Goal: Task Accomplishment & Management: Complete application form

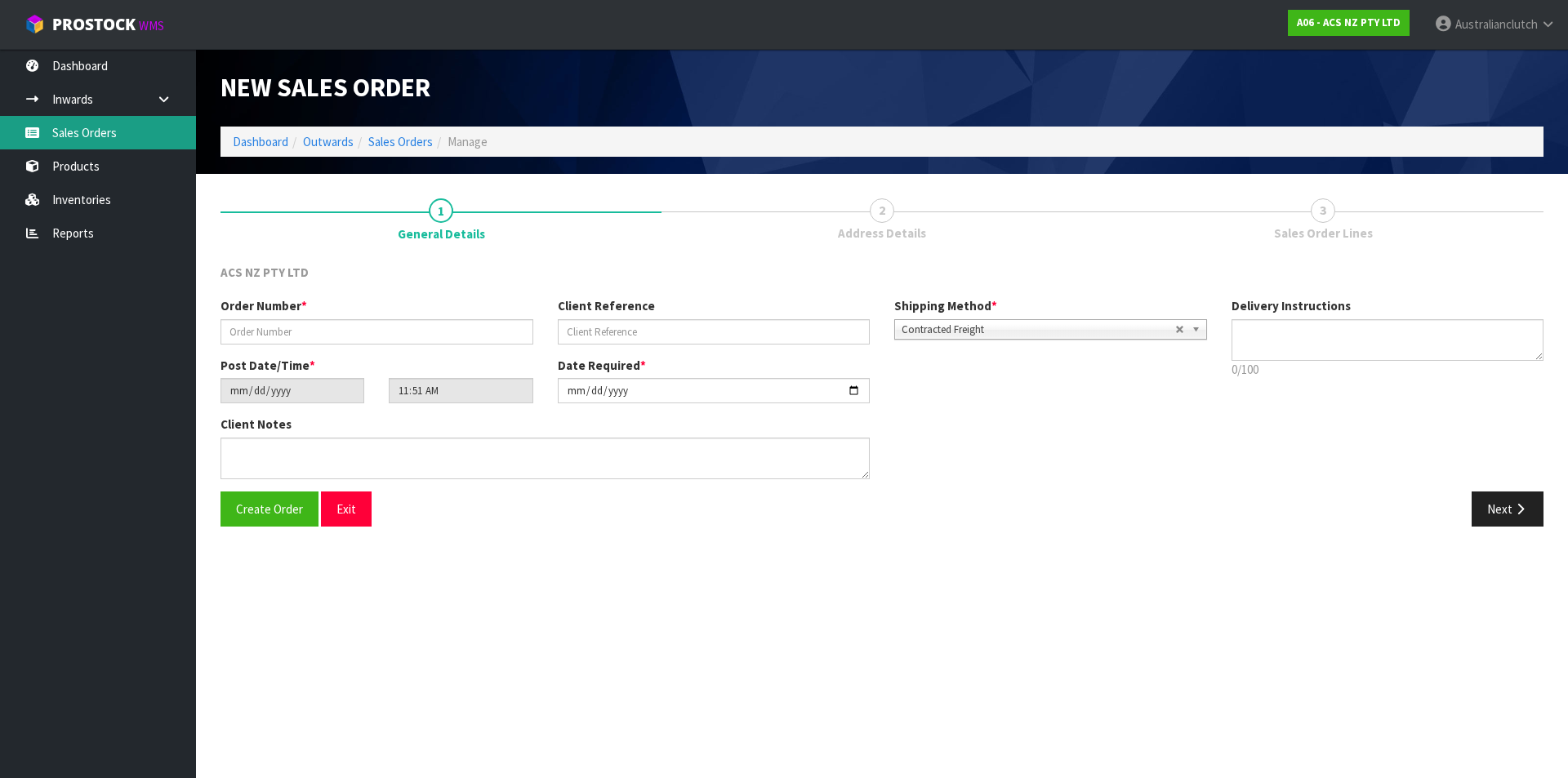
click at [92, 136] on link "Sales Orders" at bounding box center [98, 133] width 196 height 33
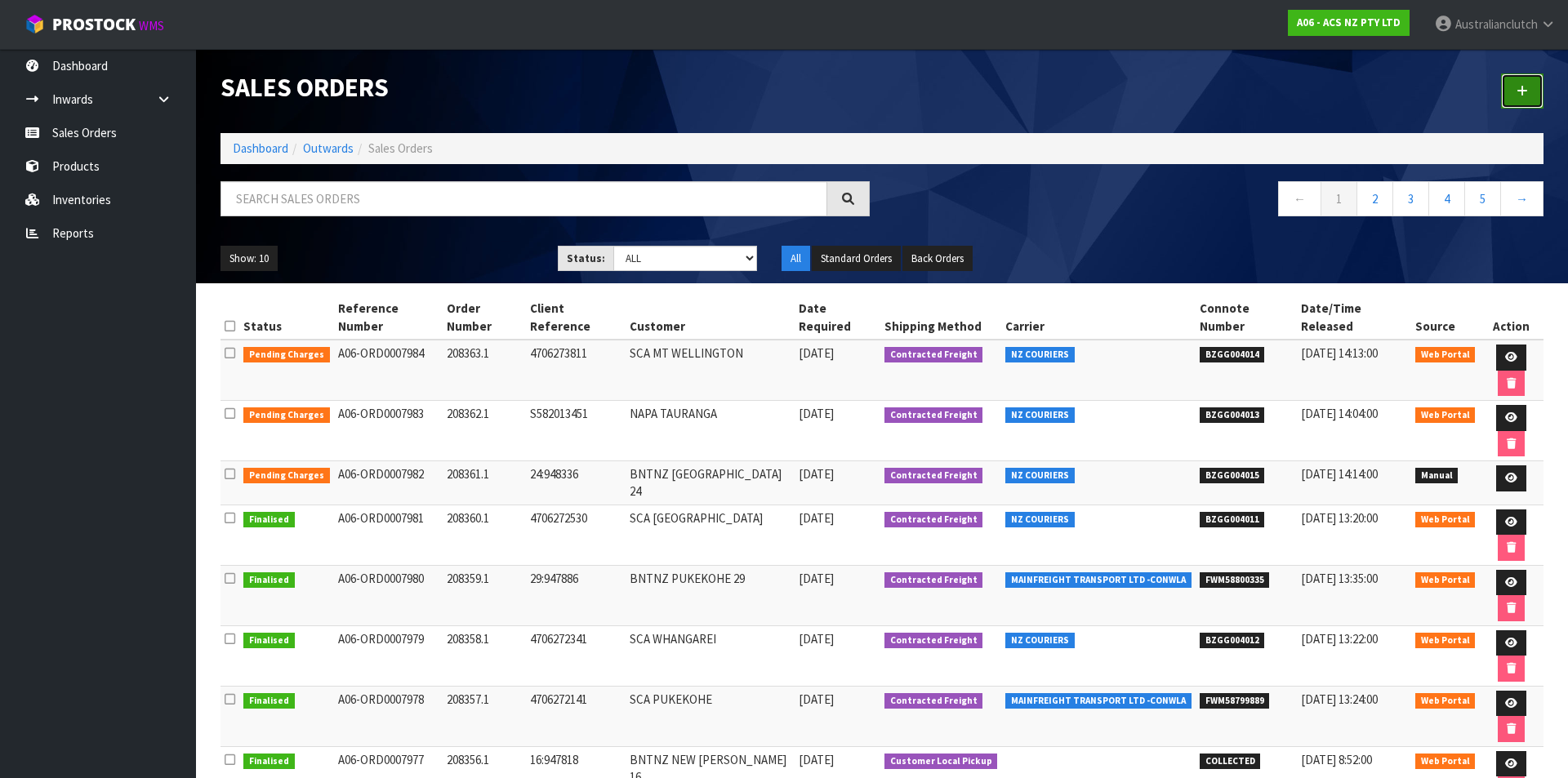
click at [1519, 92] on icon at bounding box center [1521, 92] width 11 height 12
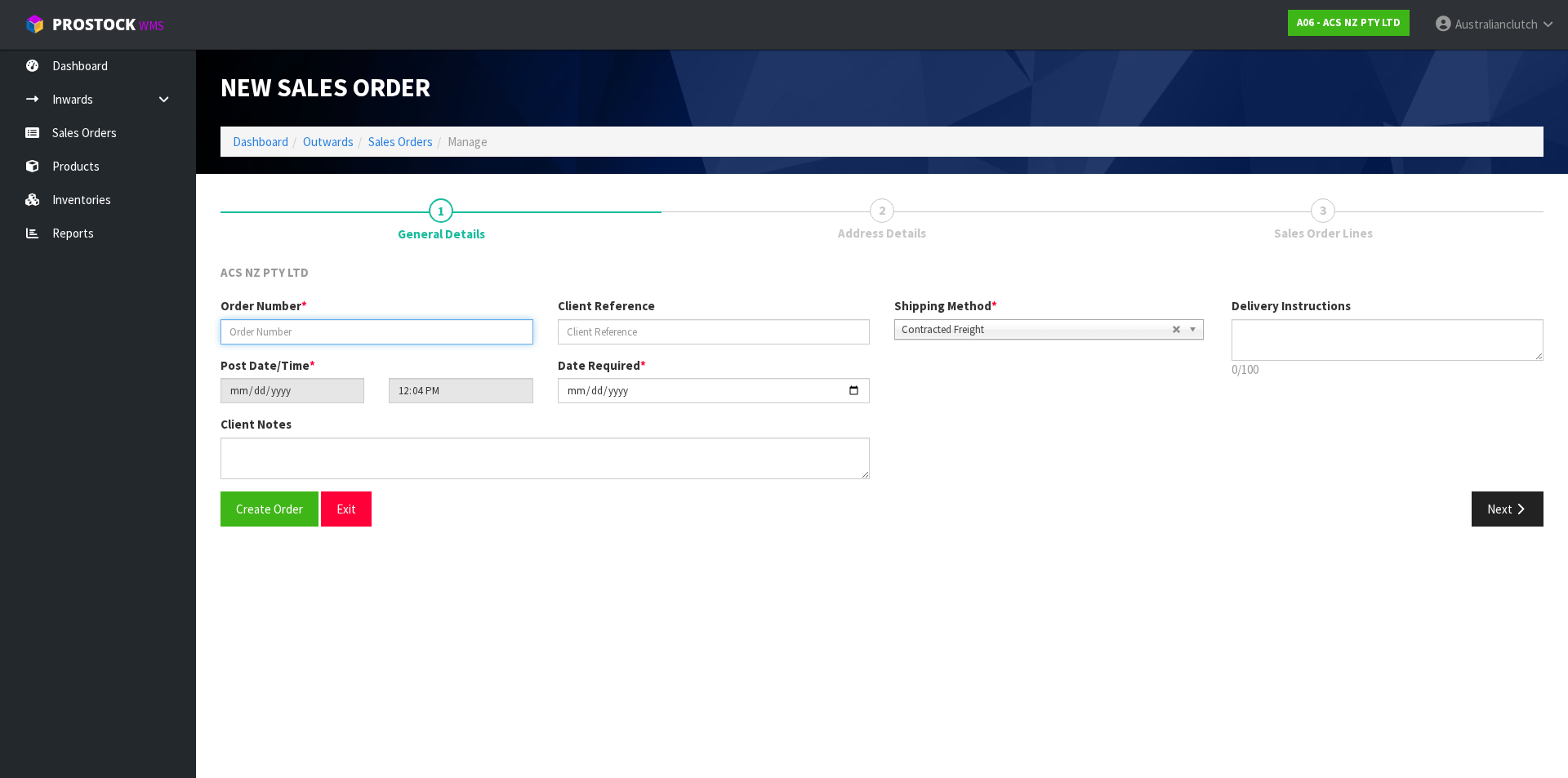
click at [504, 337] on input "text" at bounding box center [377, 332] width 312 height 26
type input "208364.1"
click at [618, 347] on div "Order Number * 208364.1 Client Reference Shipping Method * Pickup Contracted Fr…" at bounding box center [714, 327] width 1011 height 59
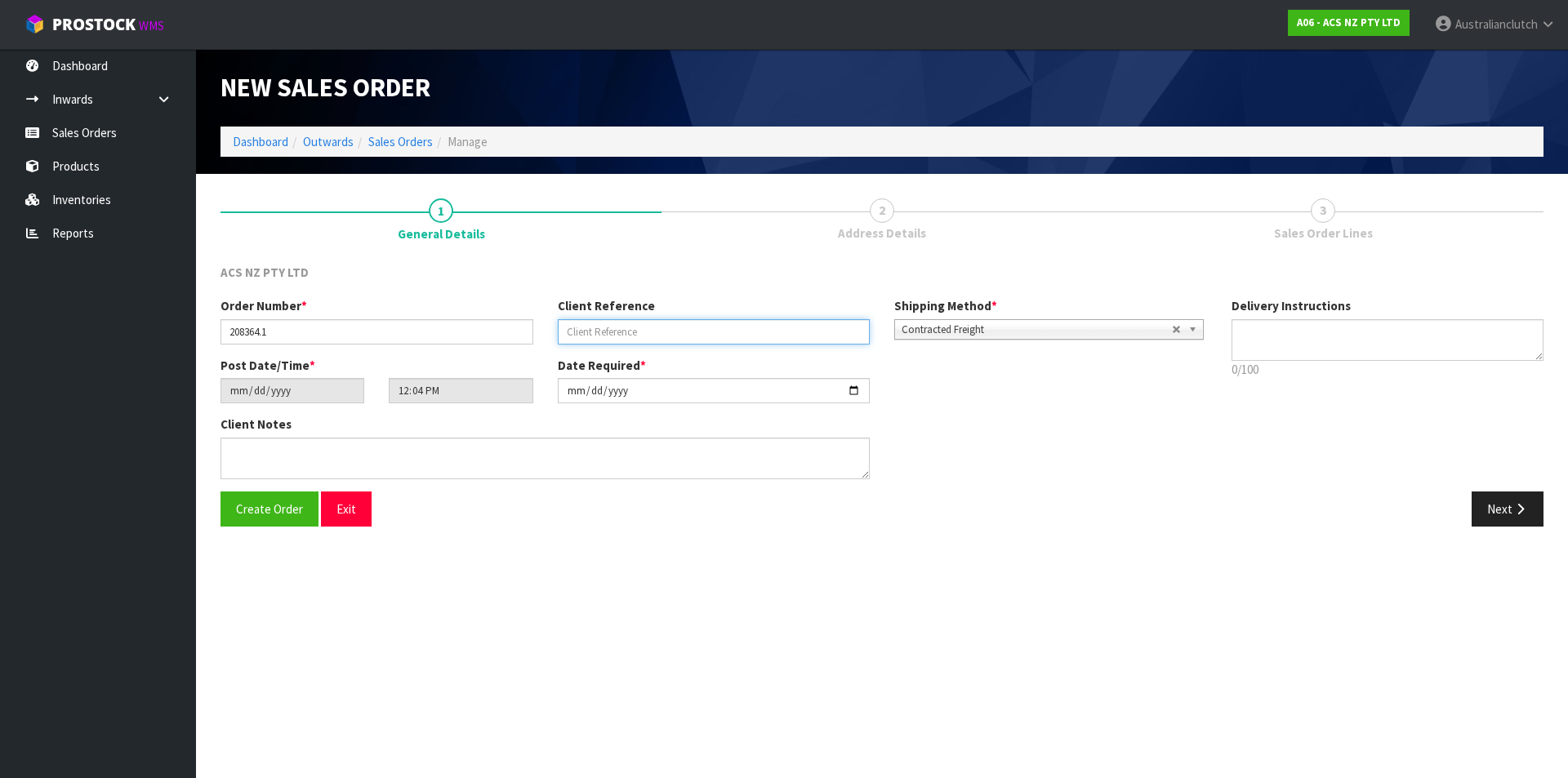
click at [596, 337] on input "text" at bounding box center [714, 332] width 312 height 26
click at [747, 340] on input "4" at bounding box center [714, 332] width 312 height 26
type input "4706274318"
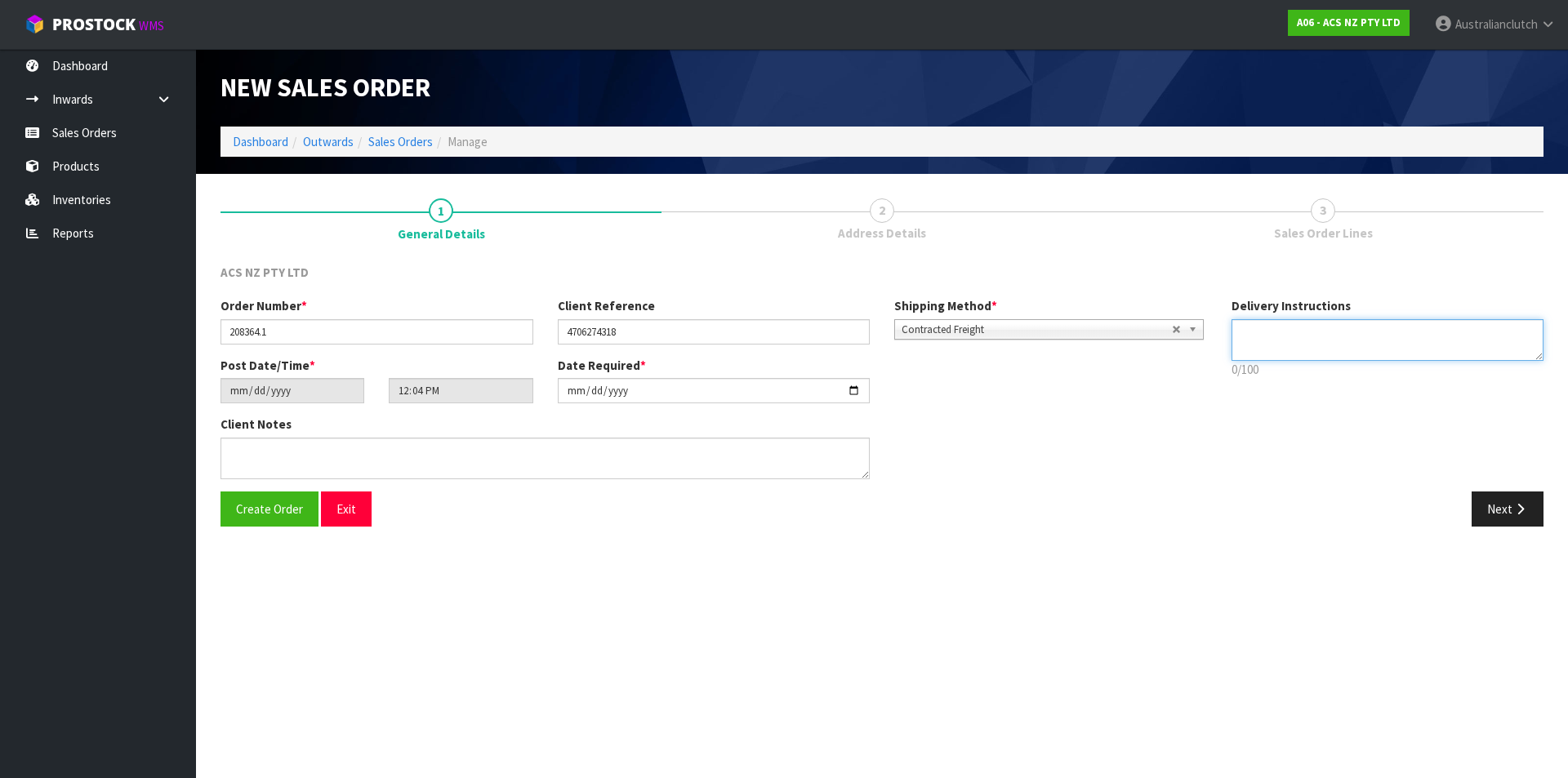
click at [1380, 327] on textarea at bounding box center [1387, 340] width 312 height 41
type textarea "NZC PLEASE"
click at [1499, 493] on button "Next" at bounding box center [1507, 510] width 72 height 35
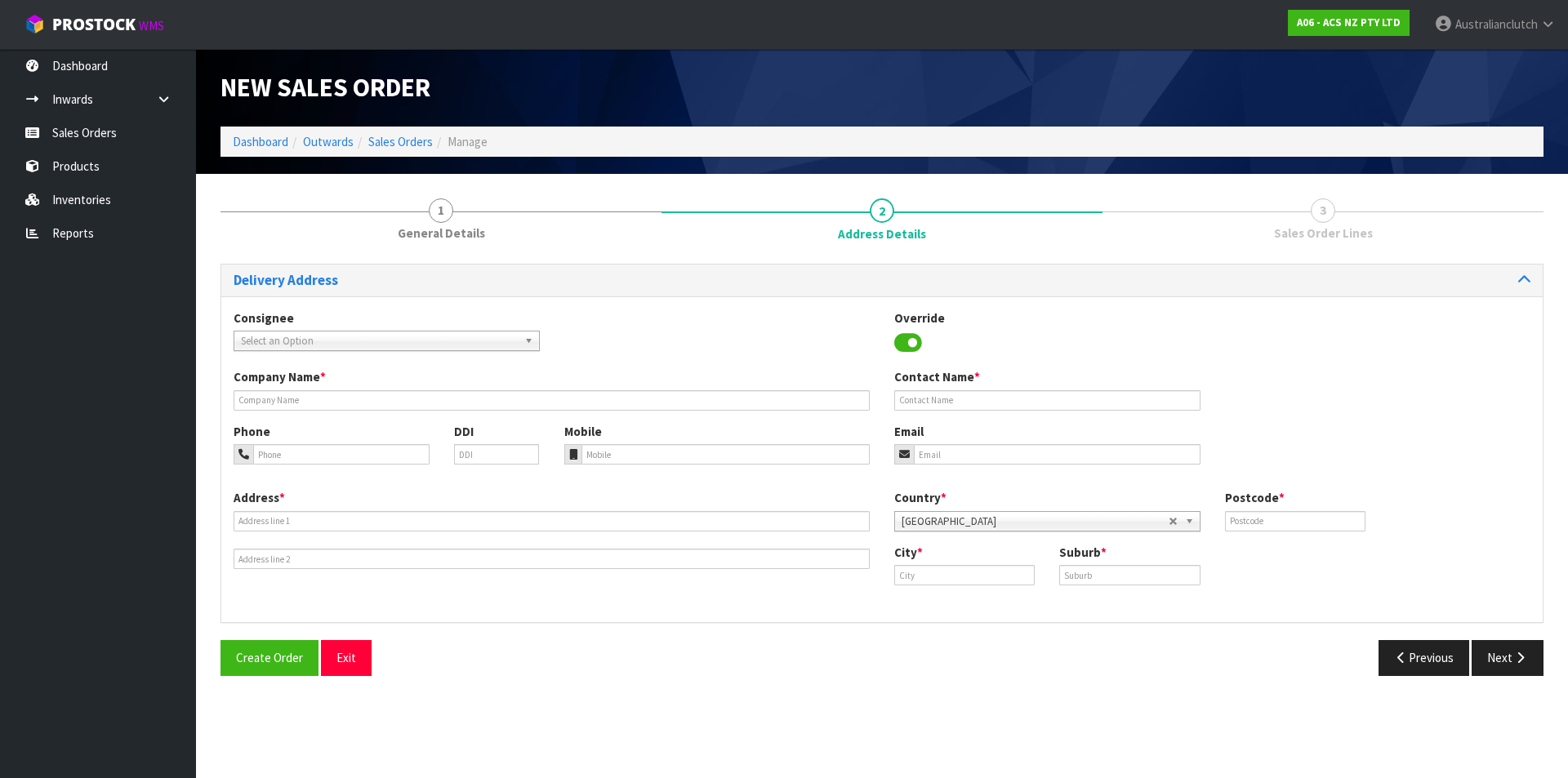
click at [446, 347] on span "Select an Option" at bounding box center [379, 341] width 277 height 19
type input "7050"
drag, startPoint x: 433, startPoint y: 383, endPoint x: 916, endPoint y: 572, distance: 518.7
click at [433, 384] on li "7050 - [GEOGRAPHIC_DATA]" at bounding box center [386, 387] width 298 height 20
type input "SCA EASTGATE"
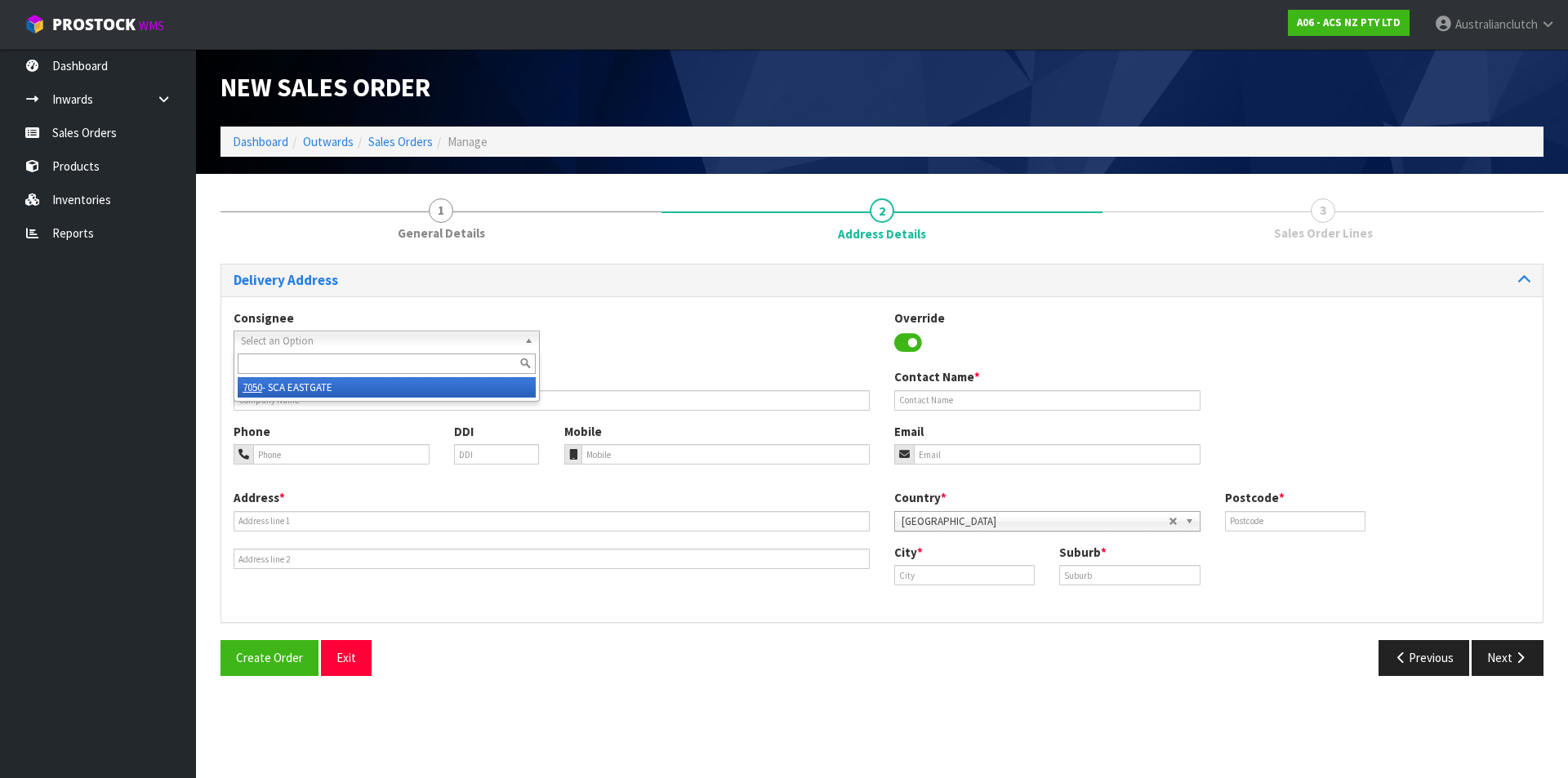
type input "03 389 1249"
type input "[EMAIL_ADDRESS][DOMAIN_NAME]"
type input "[STREET_ADDRESS][PERSON_NAME]"
type input "8062"
type input "[GEOGRAPHIC_DATA]"
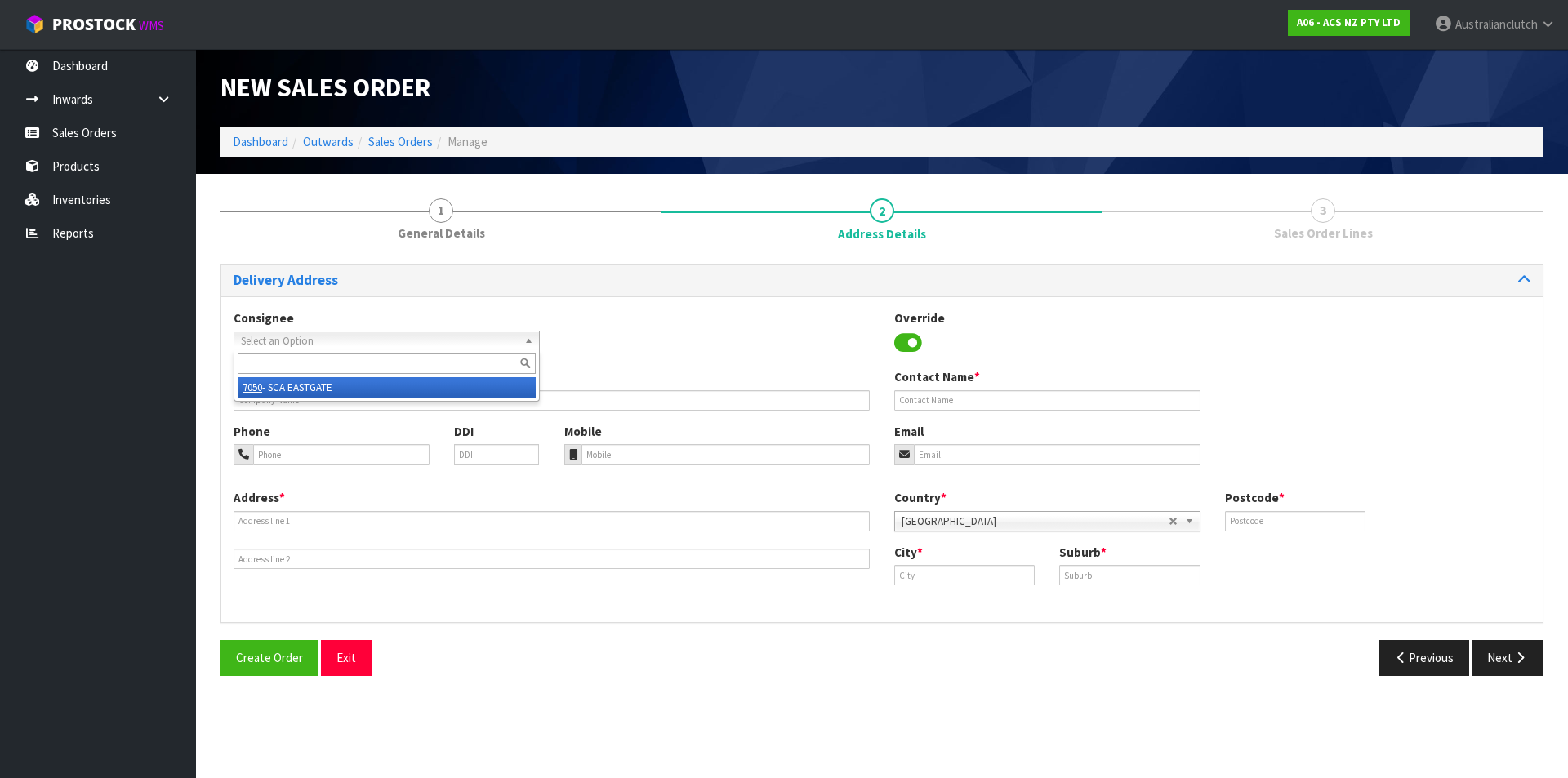
type input "[PERSON_NAME]"
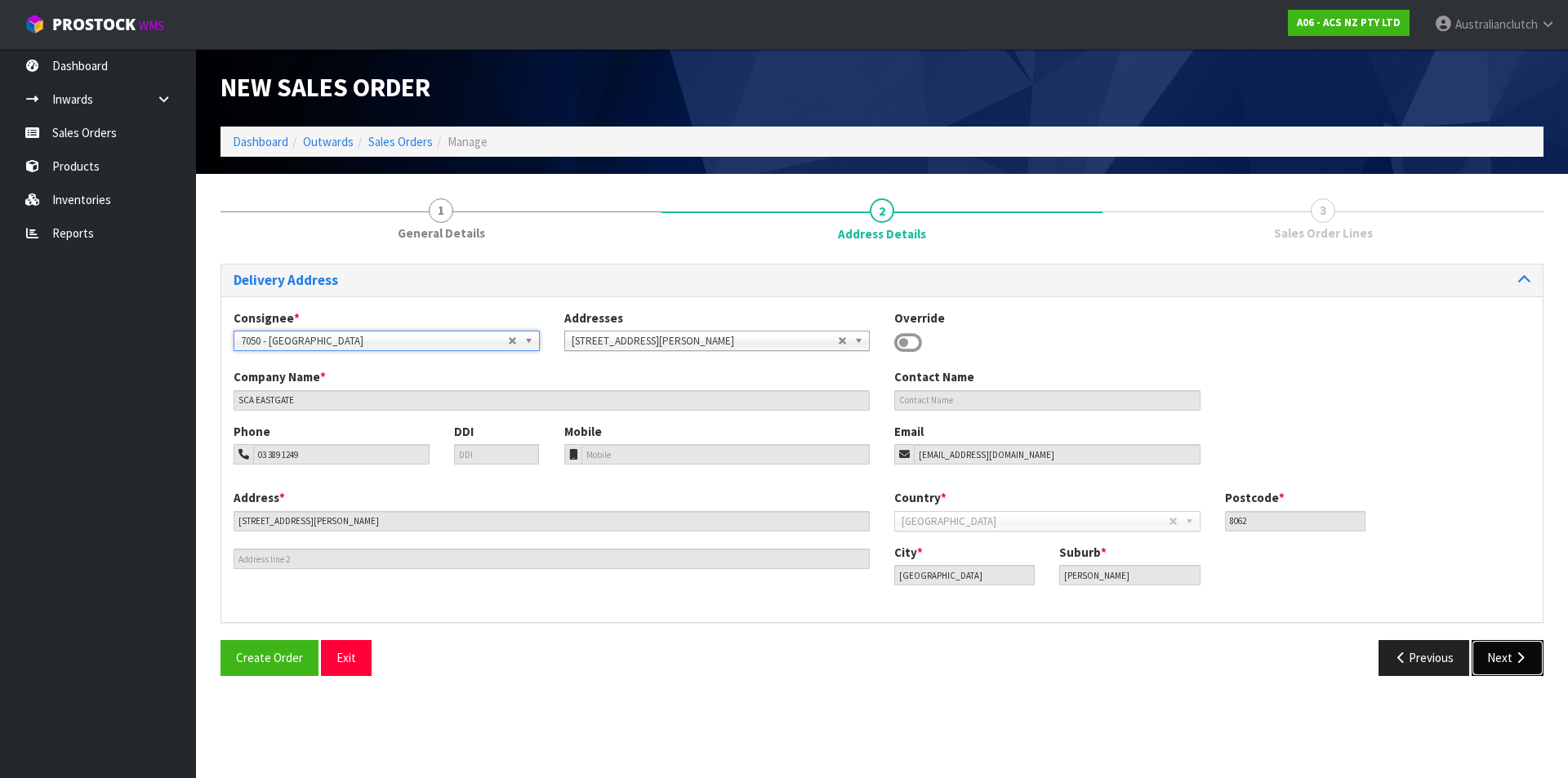
click at [1512, 667] on button "Next" at bounding box center [1507, 657] width 72 height 35
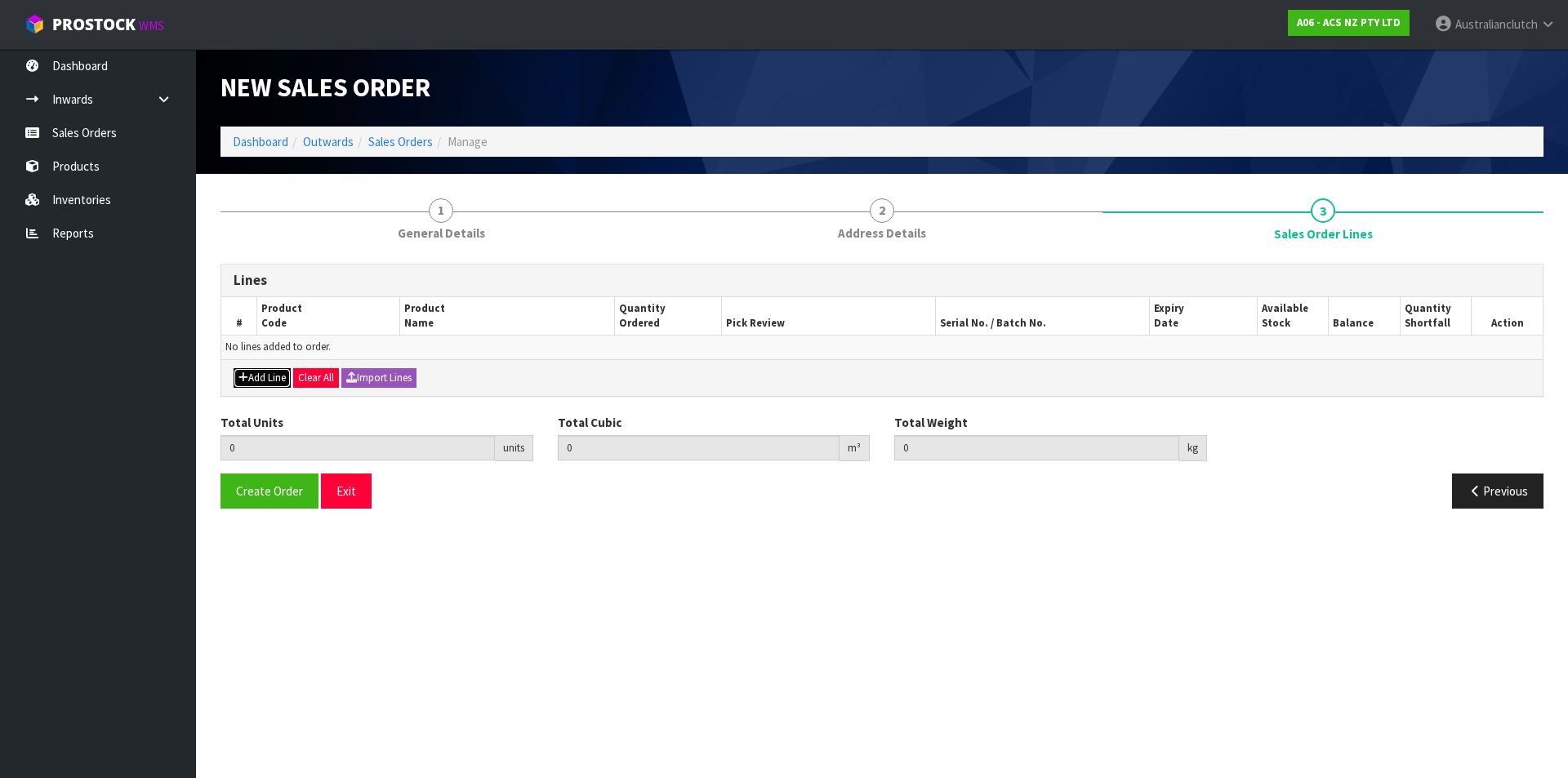
drag, startPoint x: 272, startPoint y: 380, endPoint x: 275, endPoint y: 354, distance: 26.2
click at [273, 379] on button "Add Line" at bounding box center [261, 378] width 57 height 19
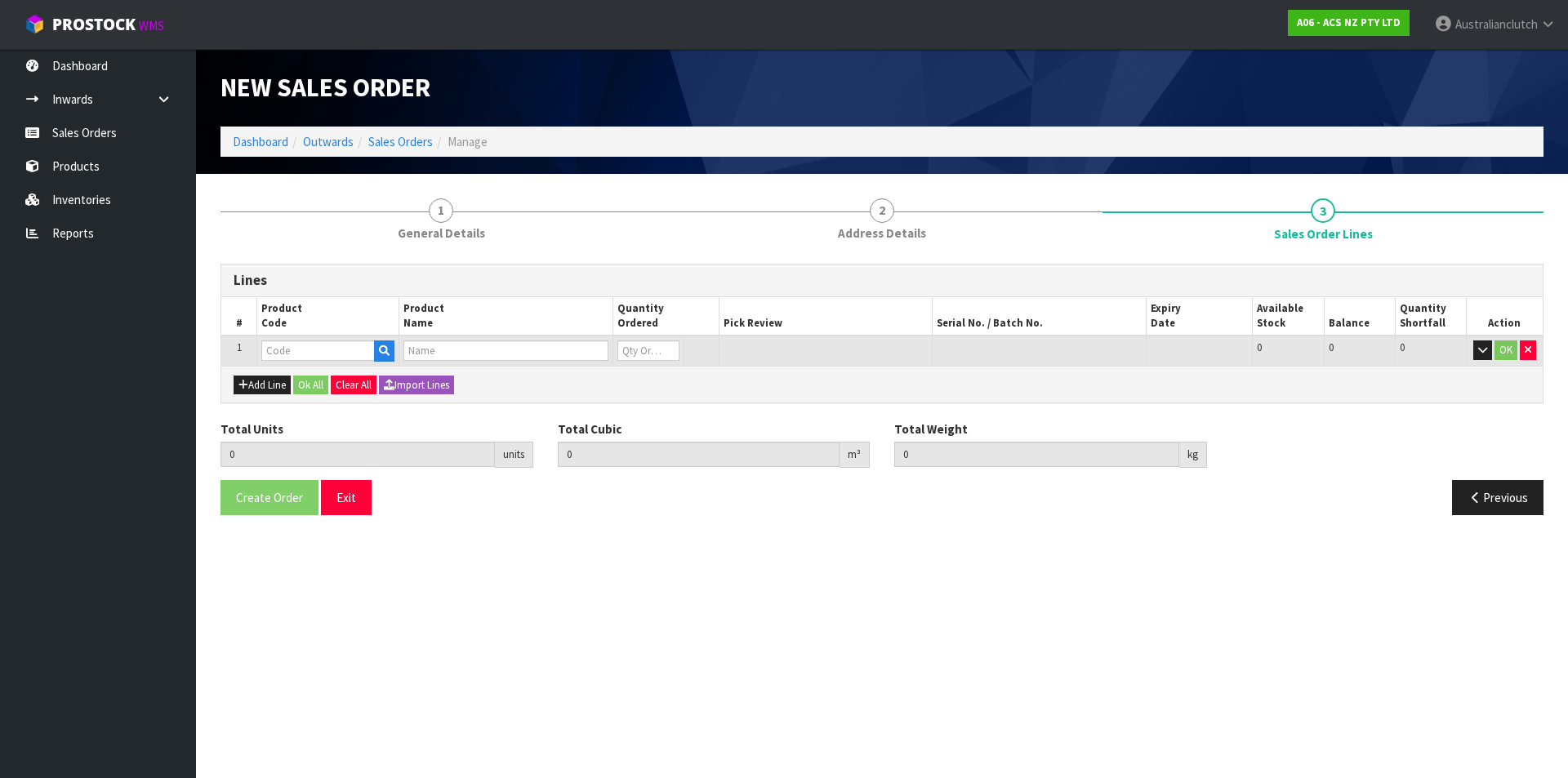
click at [282, 340] on td at bounding box center [327, 350] width 142 height 30
click at [286, 345] on input "text" at bounding box center [318, 350] width 114 height 20
type input "SCTY050"
type input "0.000000"
type input "0.000"
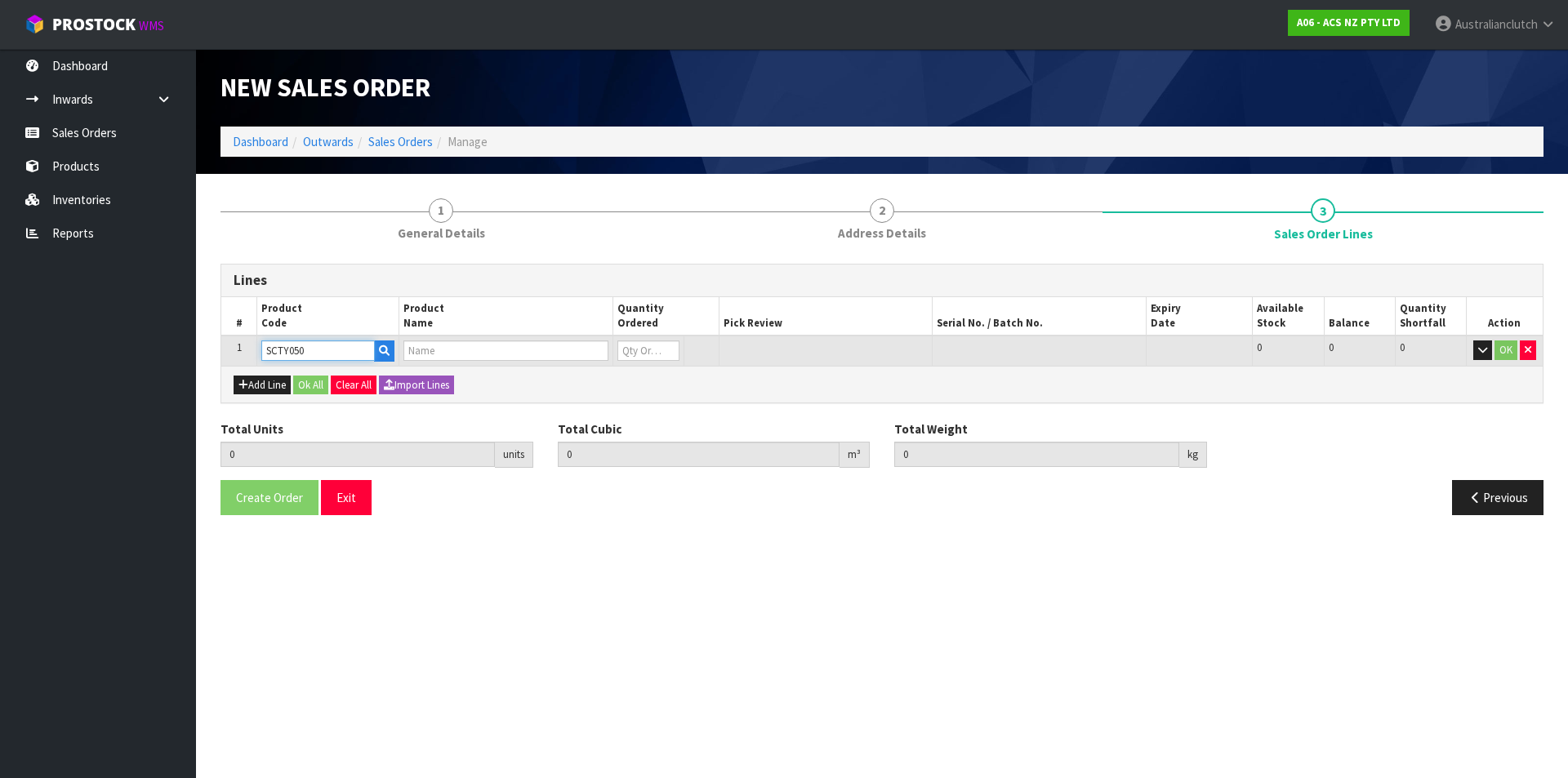
type input "CLUTCH S/CYL TOYOTA 19.05MM (3/4")"
type input "0"
type input "SCTY050"
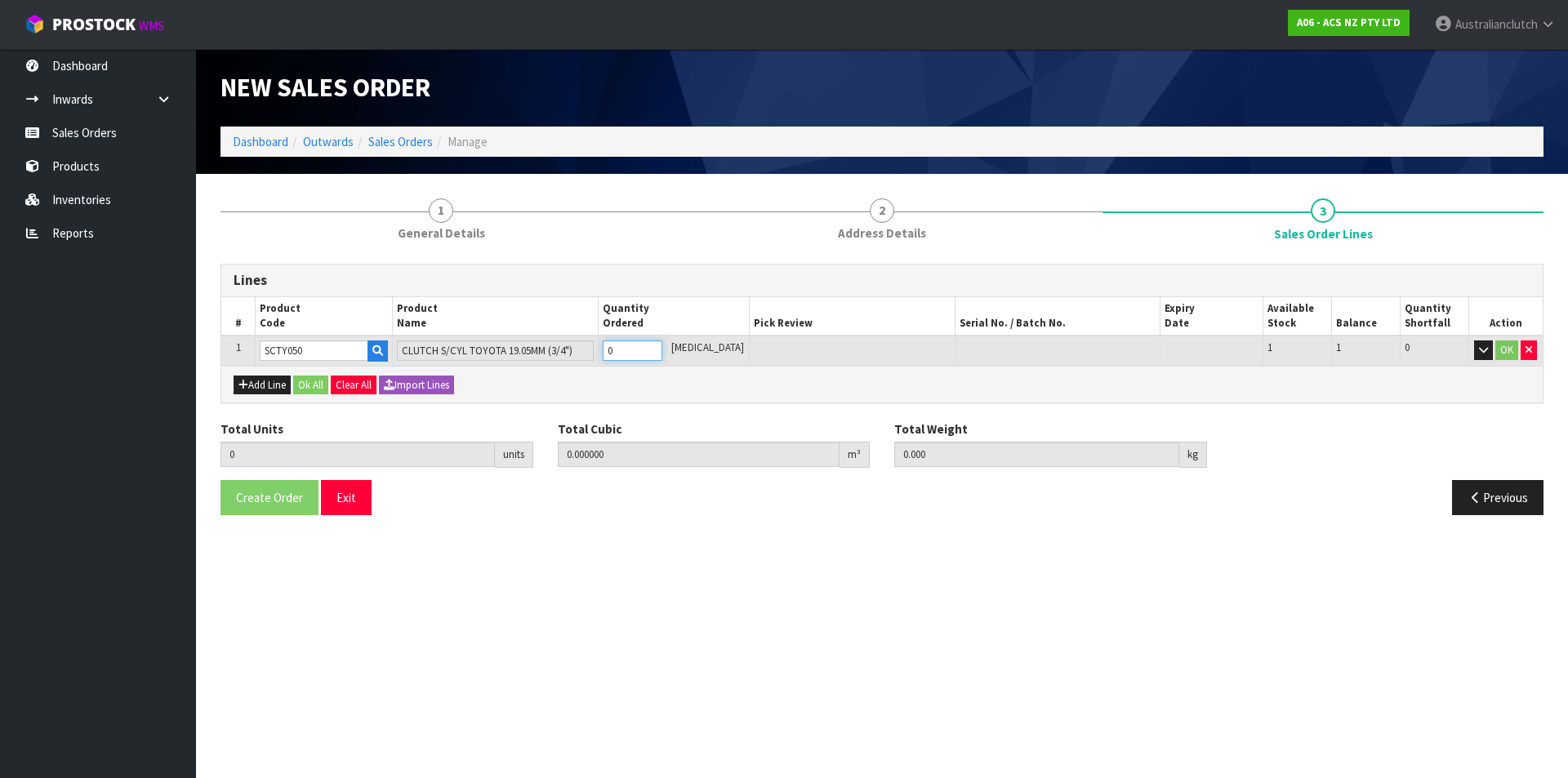
type input "1"
type input "0.000787"
type input "0.45"
type input "1"
click at [663, 349] on input "1" at bounding box center [633, 350] width 60 height 20
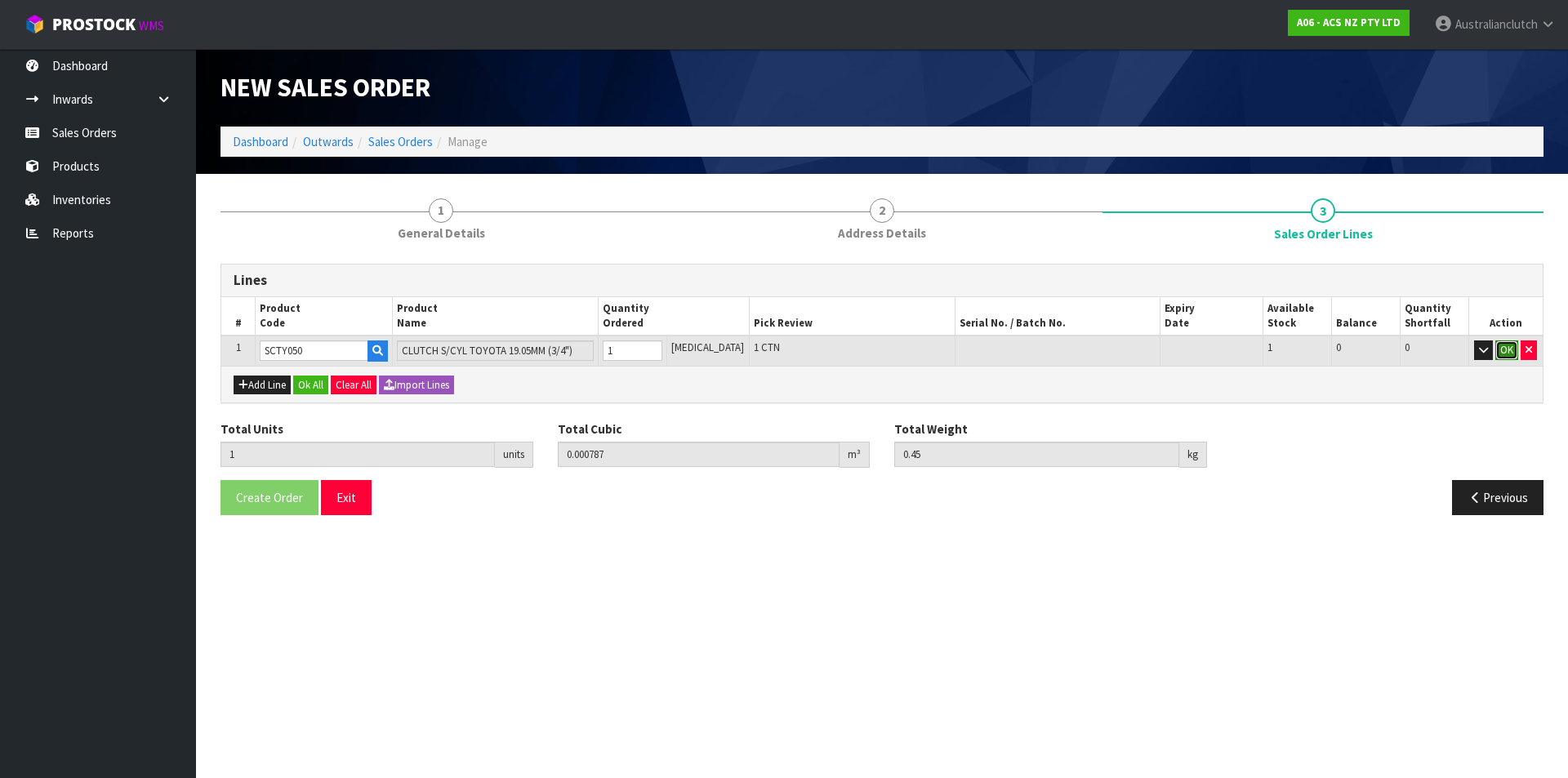
click at [1501, 355] on button "OK" at bounding box center [1506, 350] width 23 height 19
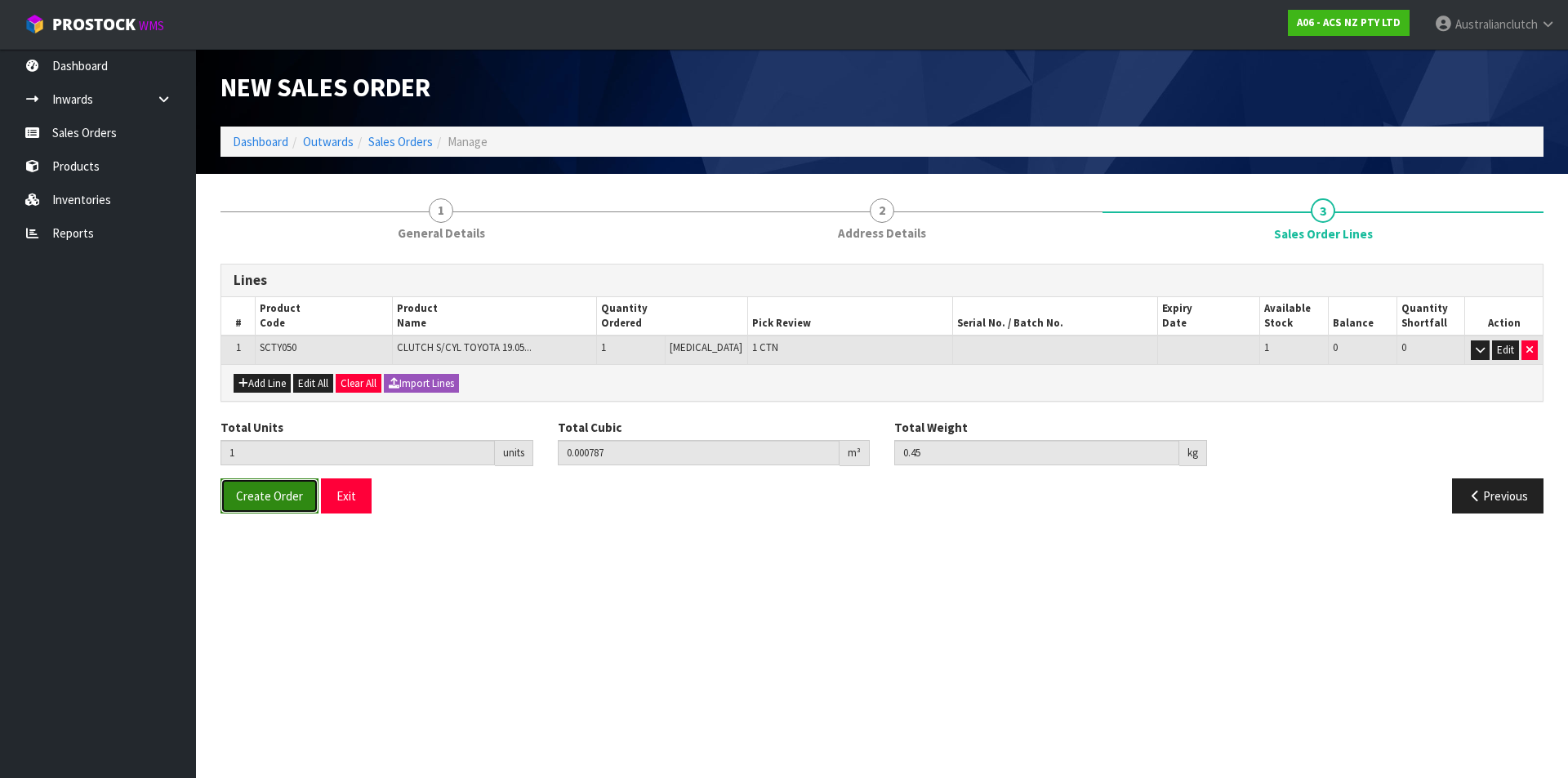
click at [285, 493] on span "Create Order" at bounding box center [269, 496] width 67 height 16
